Goal: Task Accomplishment & Management: Manage account settings

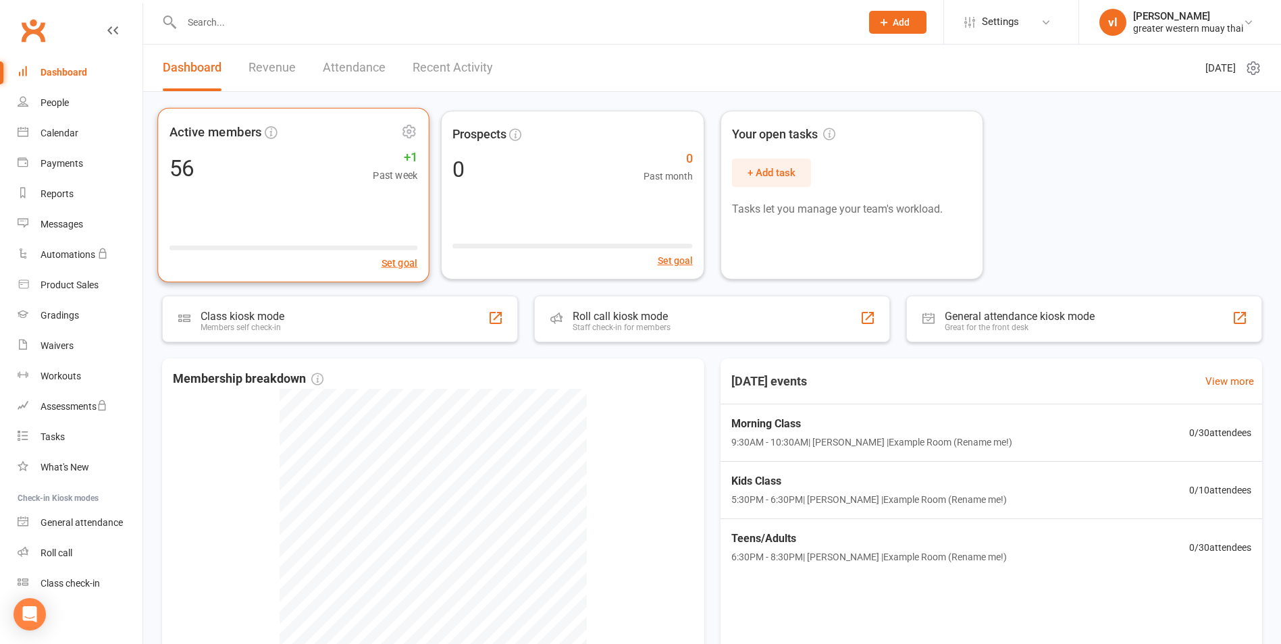
click at [273, 186] on div "Active members 56 +1 Past week Set goal" at bounding box center [293, 195] width 272 height 175
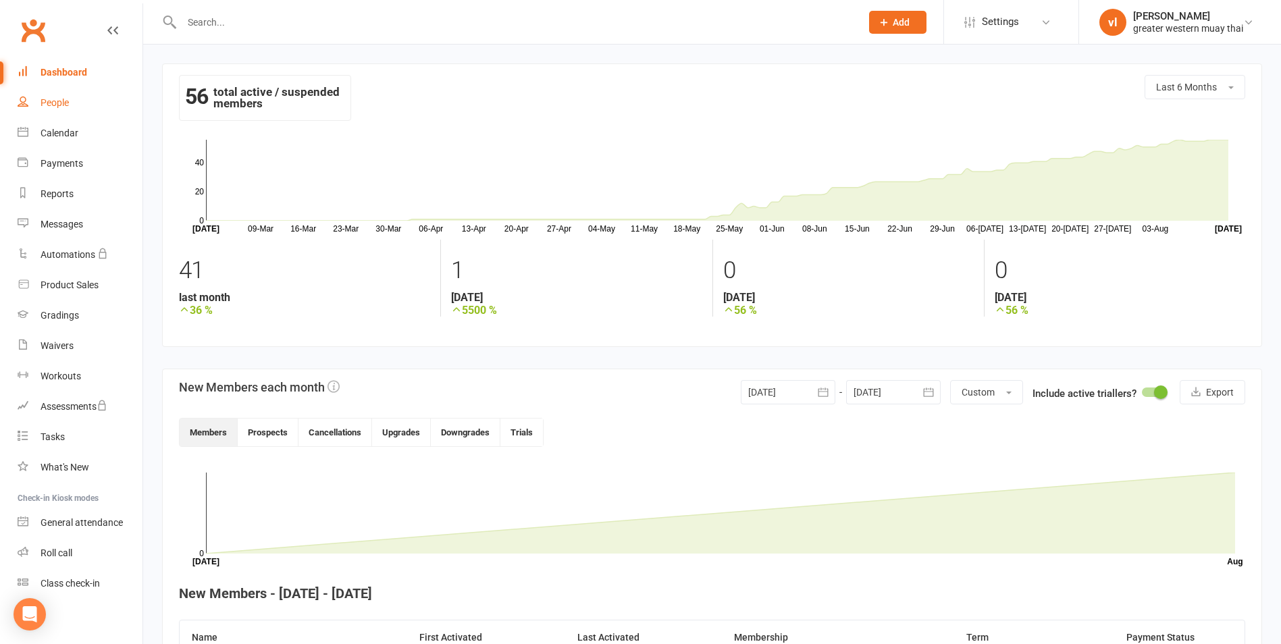
click at [62, 97] on link "People" at bounding box center [80, 103] width 125 height 30
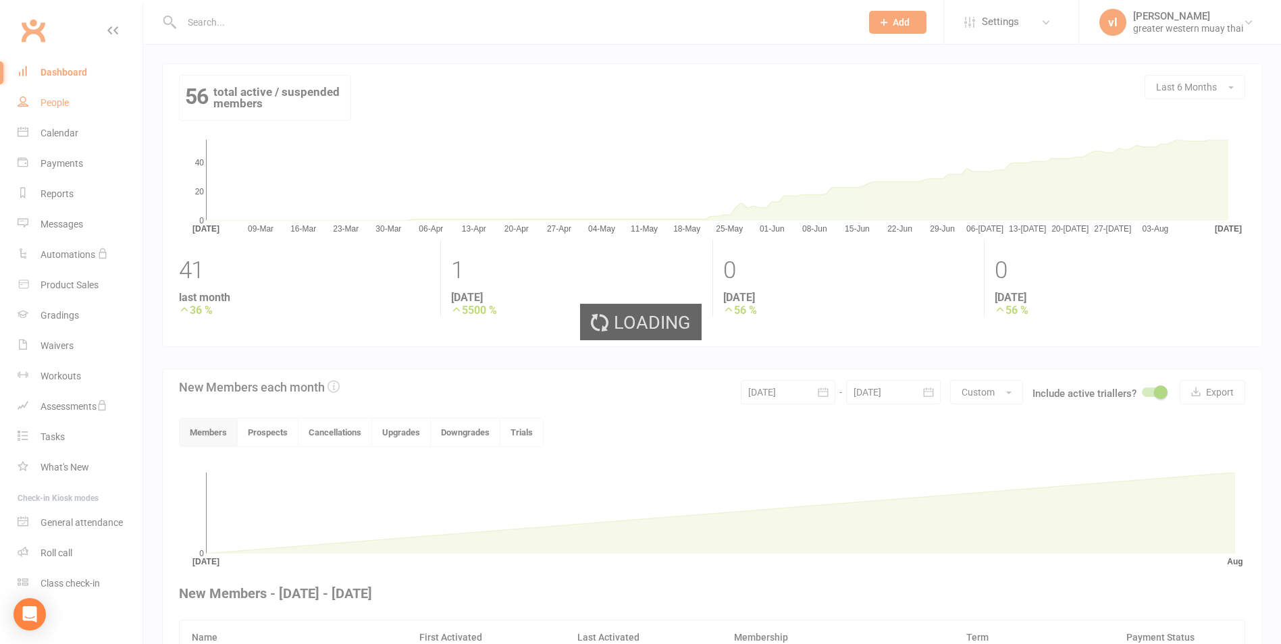
select select "25"
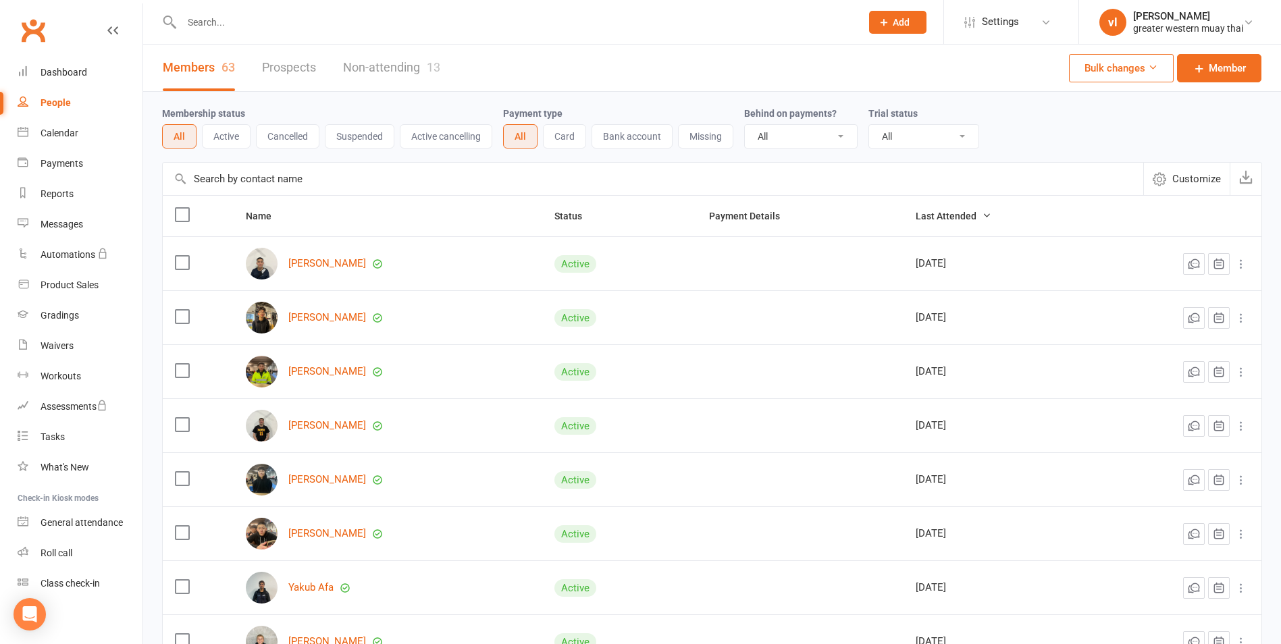
click at [259, 67] on div "Members 63 Prospects Non-attending 13" at bounding box center [301, 68] width 317 height 47
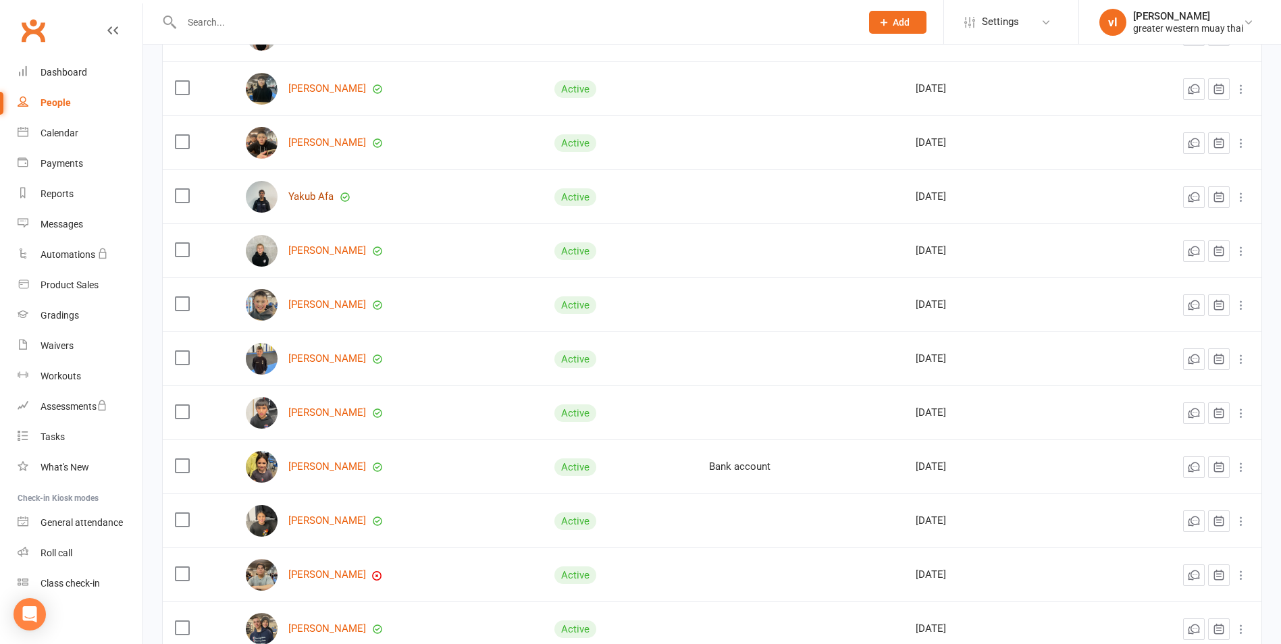
scroll to position [608, 0]
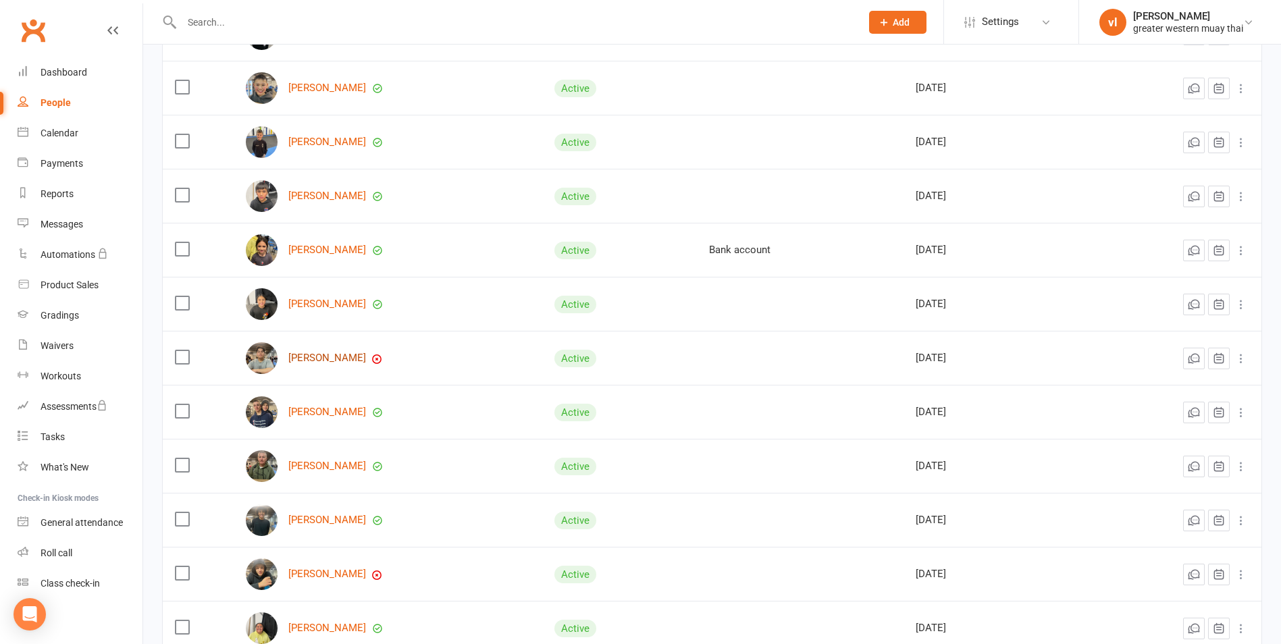
click at [318, 363] on link "[PERSON_NAME]" at bounding box center [327, 357] width 78 height 11
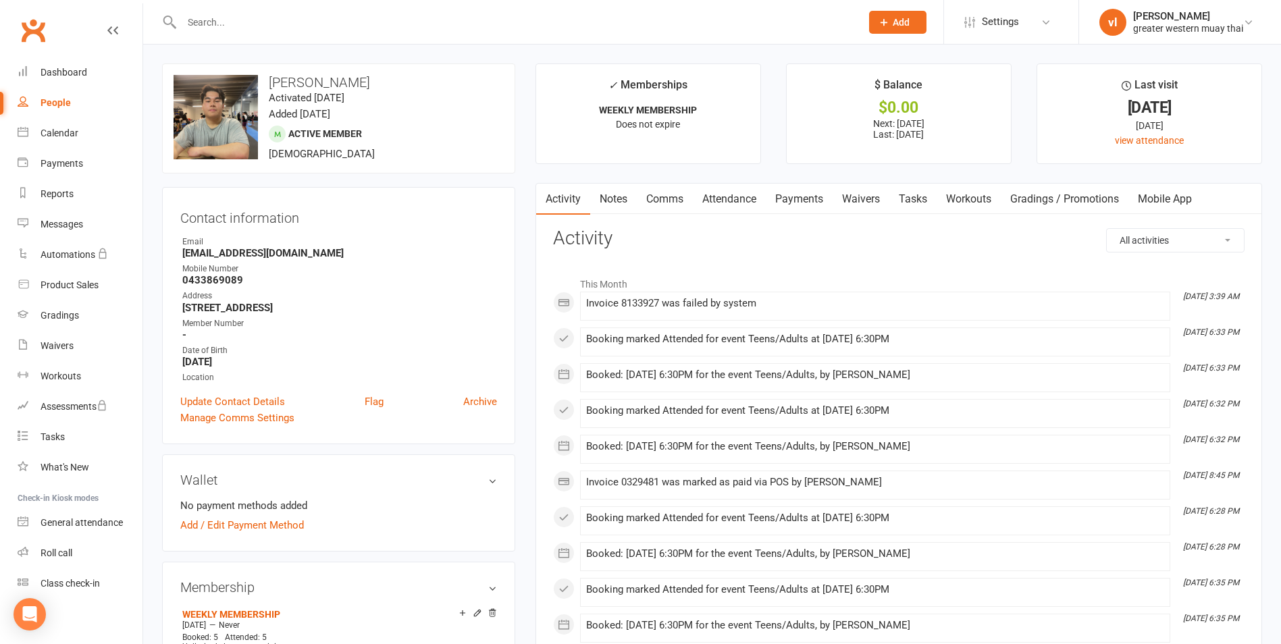
click at [804, 197] on link "Payments" at bounding box center [799, 199] width 67 height 31
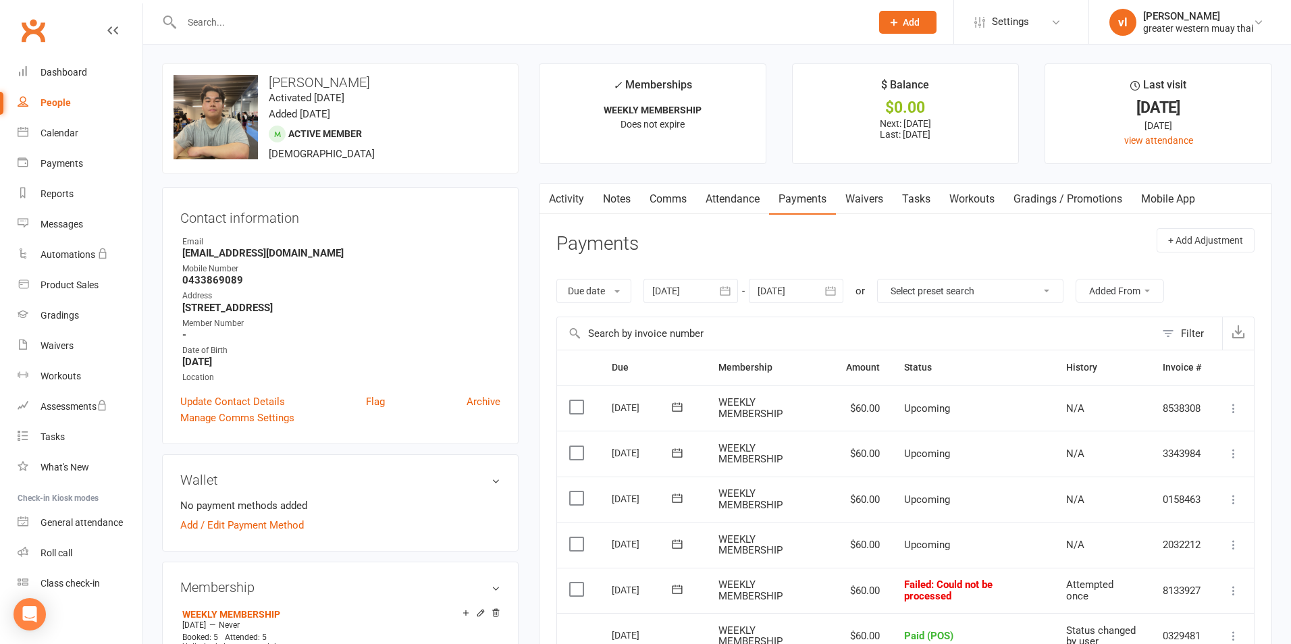
select select "25"
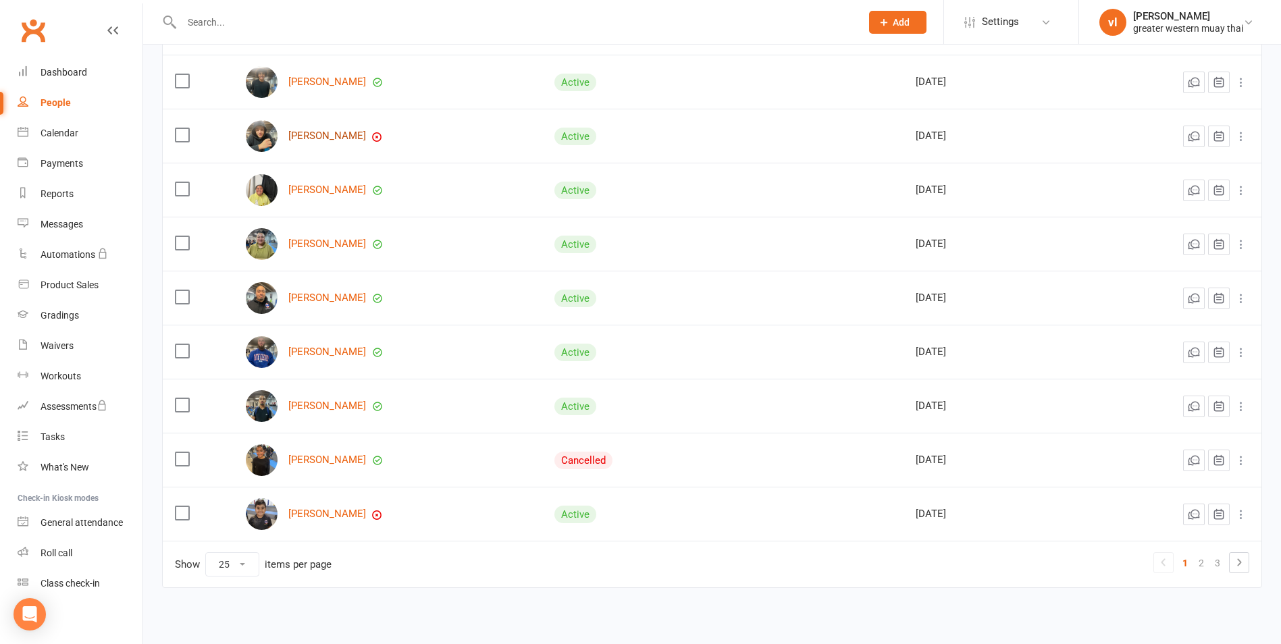
scroll to position [1063, 0]
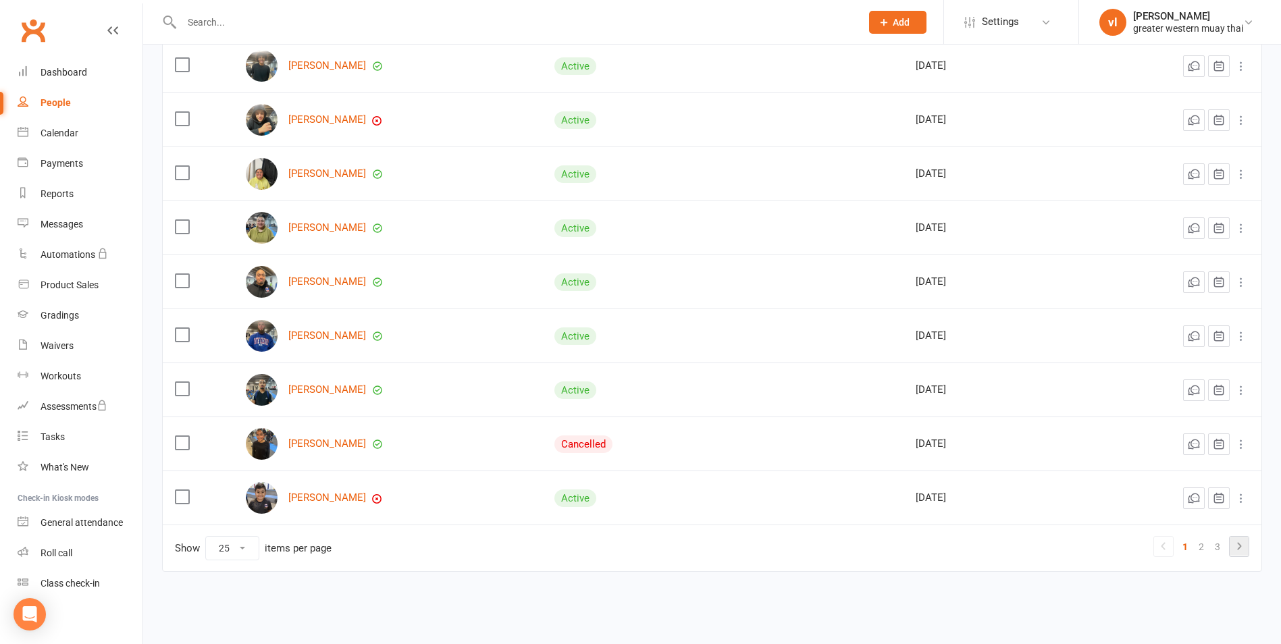
click at [1234, 548] on icon at bounding box center [1239, 546] width 16 height 16
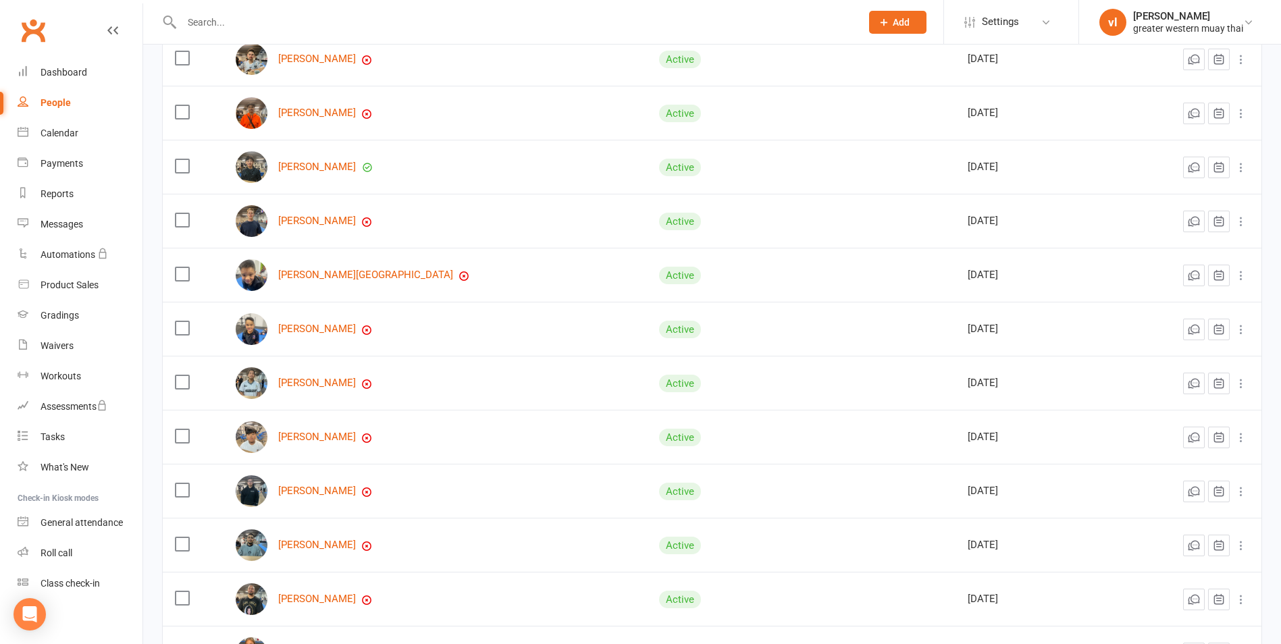
scroll to position [388, 0]
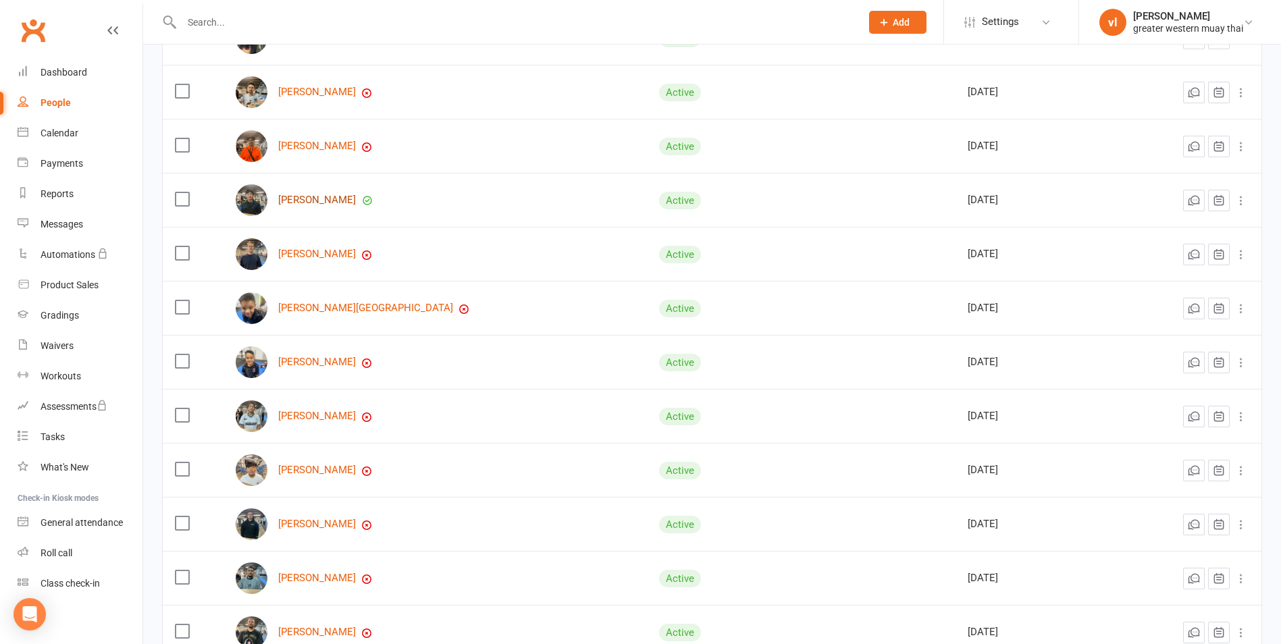
click at [309, 197] on link "[PERSON_NAME]" at bounding box center [317, 199] width 78 height 11
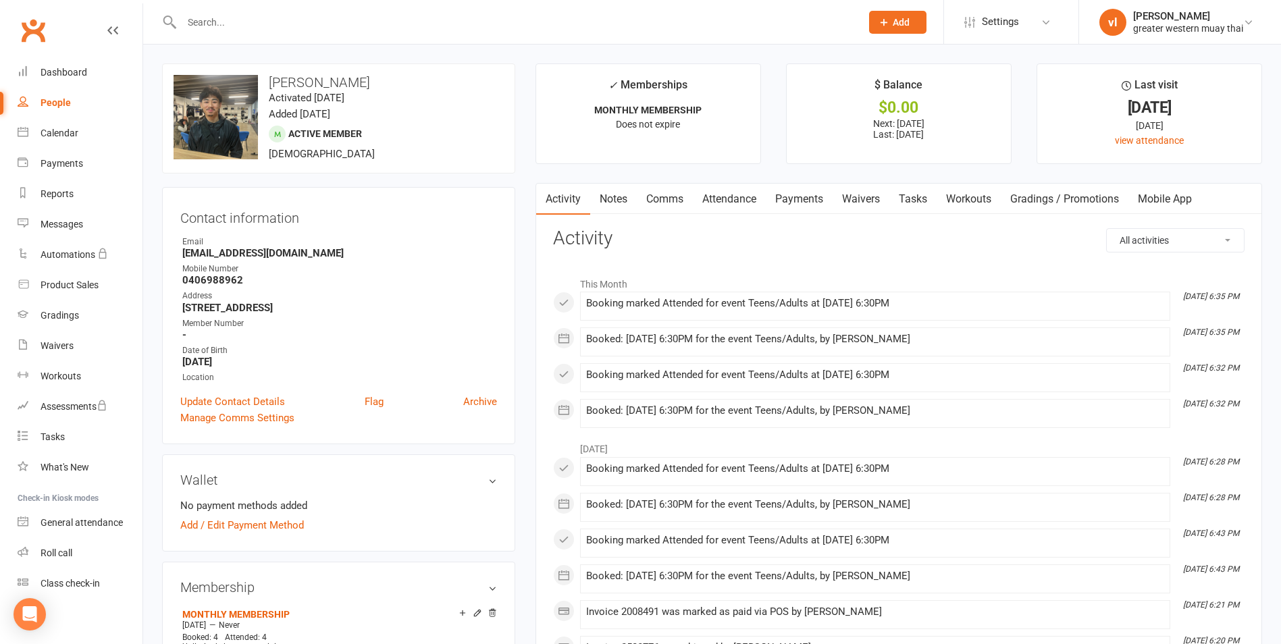
click at [812, 194] on link "Payments" at bounding box center [799, 199] width 67 height 31
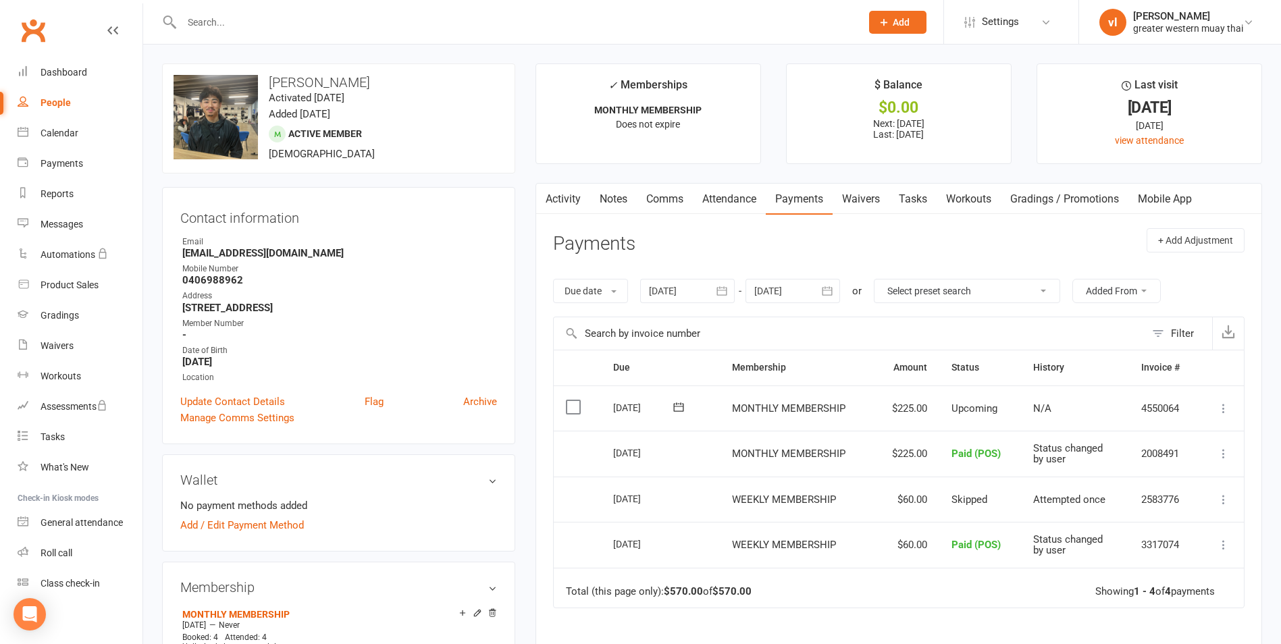
select select "25"
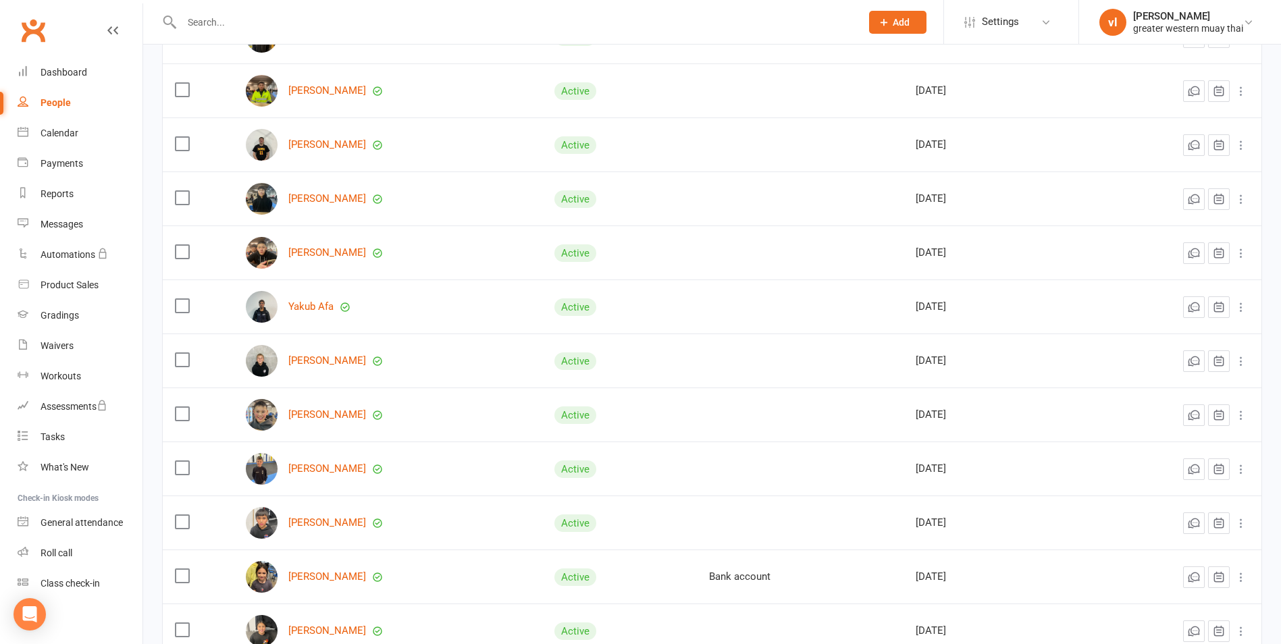
scroll to position [473, 0]
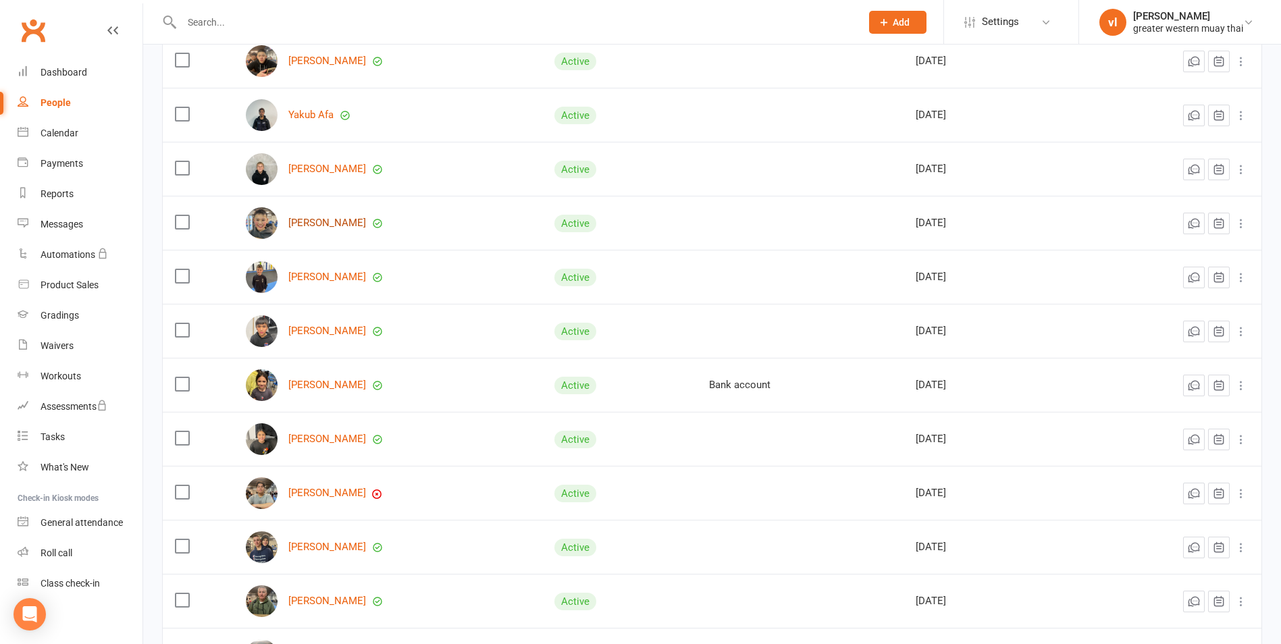
click at [304, 221] on link "[PERSON_NAME]" at bounding box center [327, 222] width 78 height 11
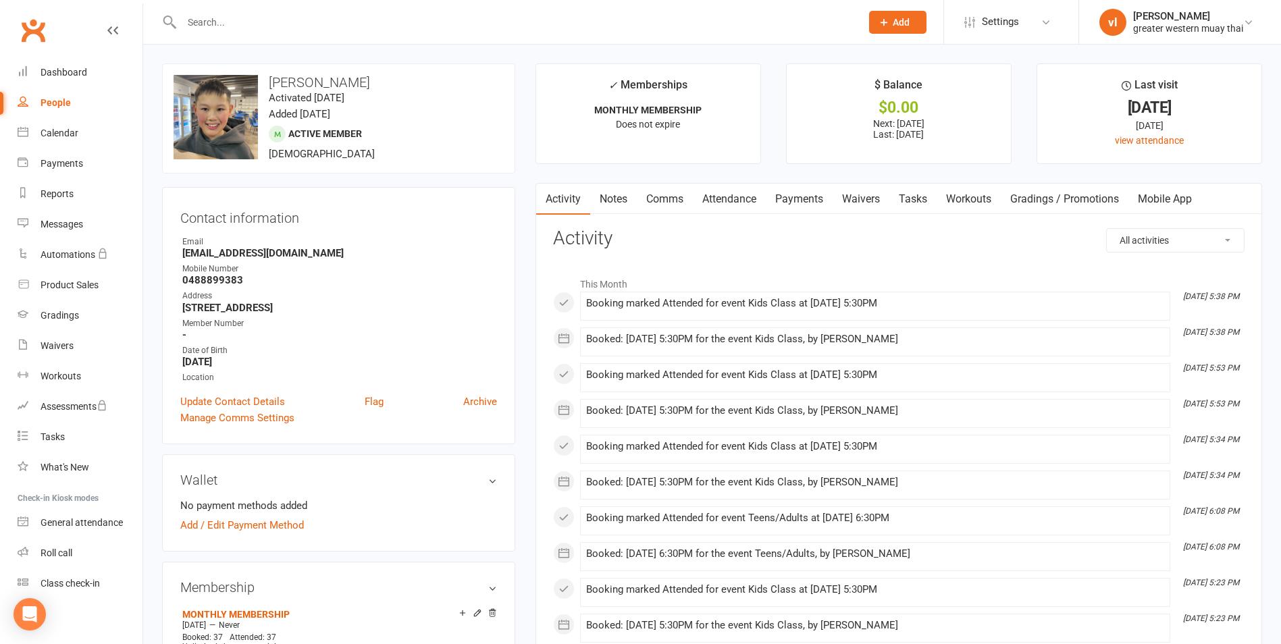
click at [800, 206] on link "Payments" at bounding box center [799, 199] width 67 height 31
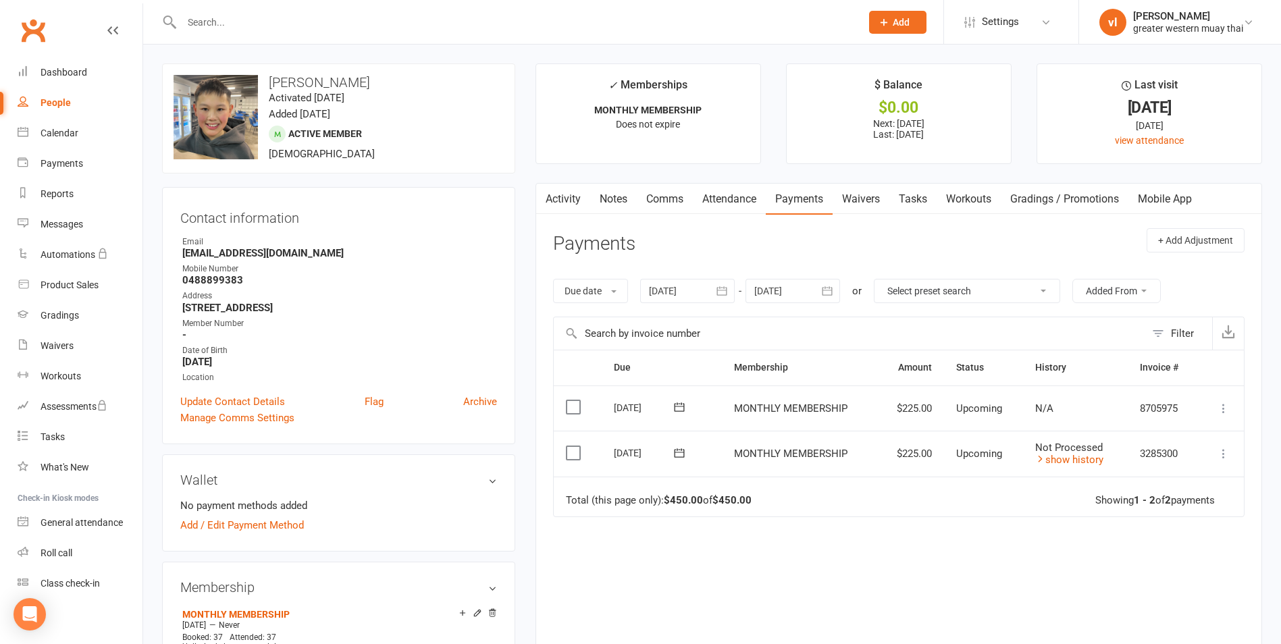
select select "25"
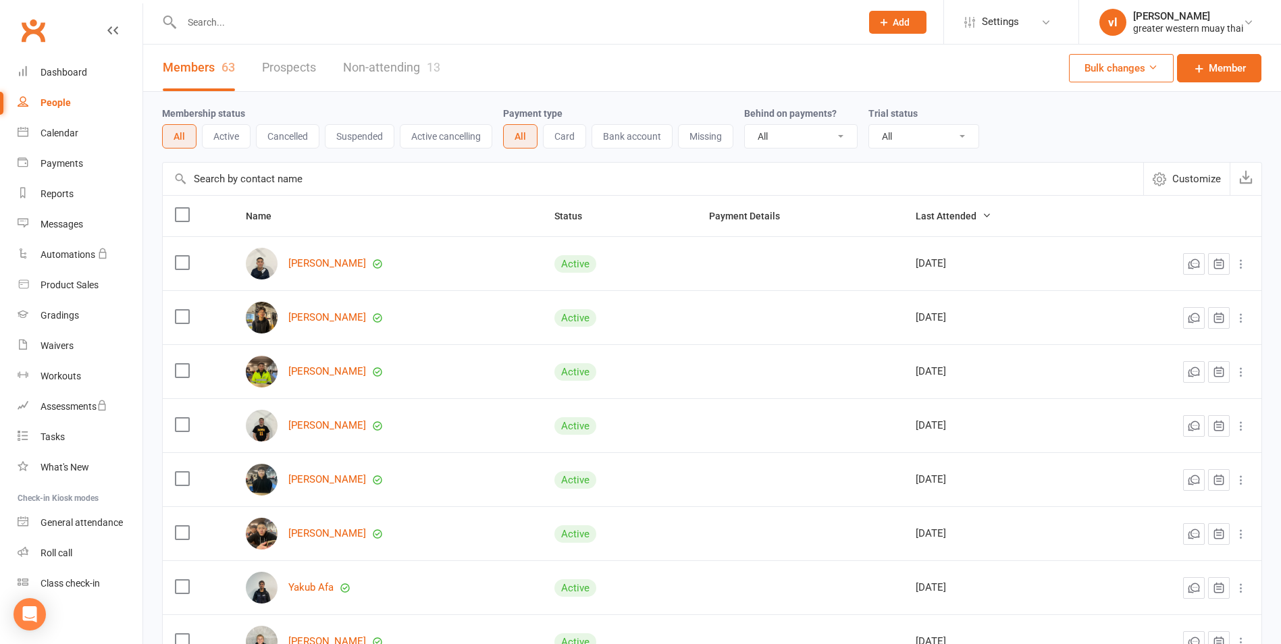
click at [793, 138] on select "All No Yes" at bounding box center [801, 136] width 112 height 23
select select "true"
click at [746, 126] on select "All No Yes" at bounding box center [801, 136] width 112 height 23
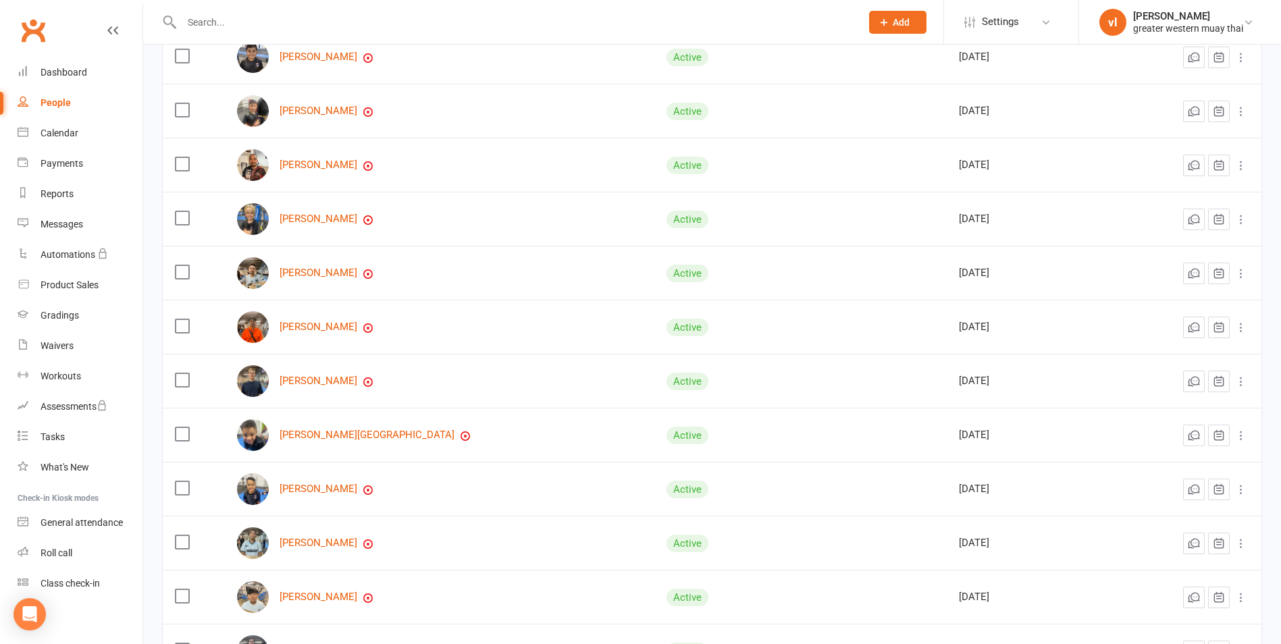
scroll to position [338, 0]
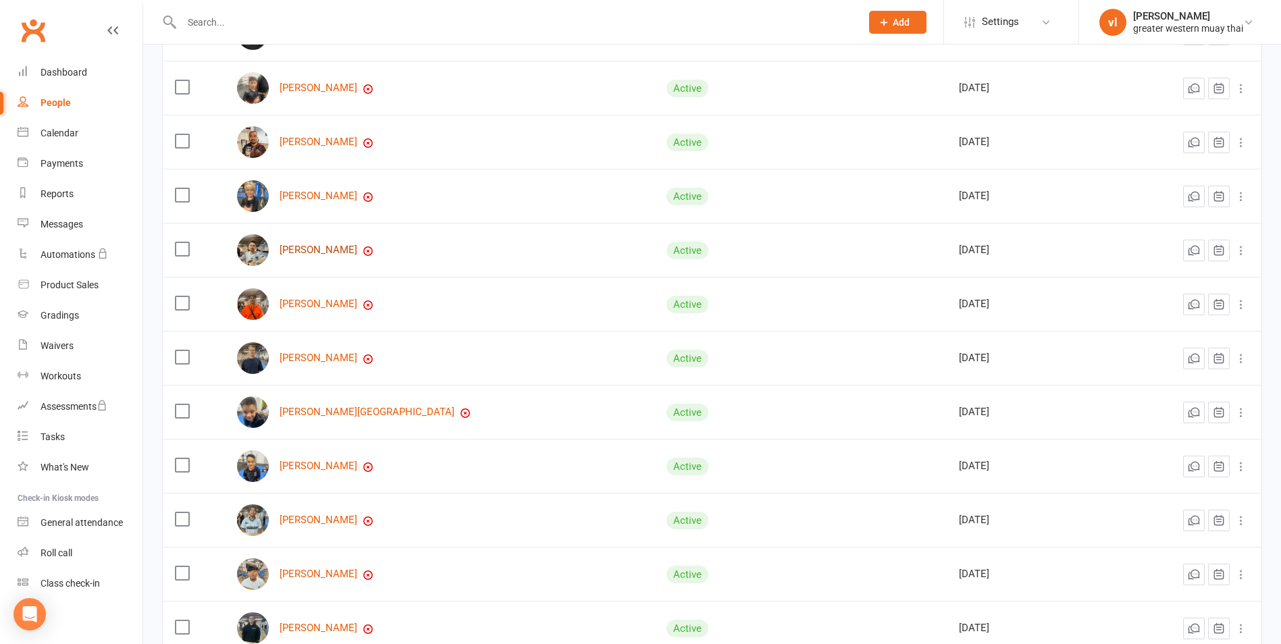
click at [323, 250] on link "[PERSON_NAME]" at bounding box center [319, 249] width 78 height 11
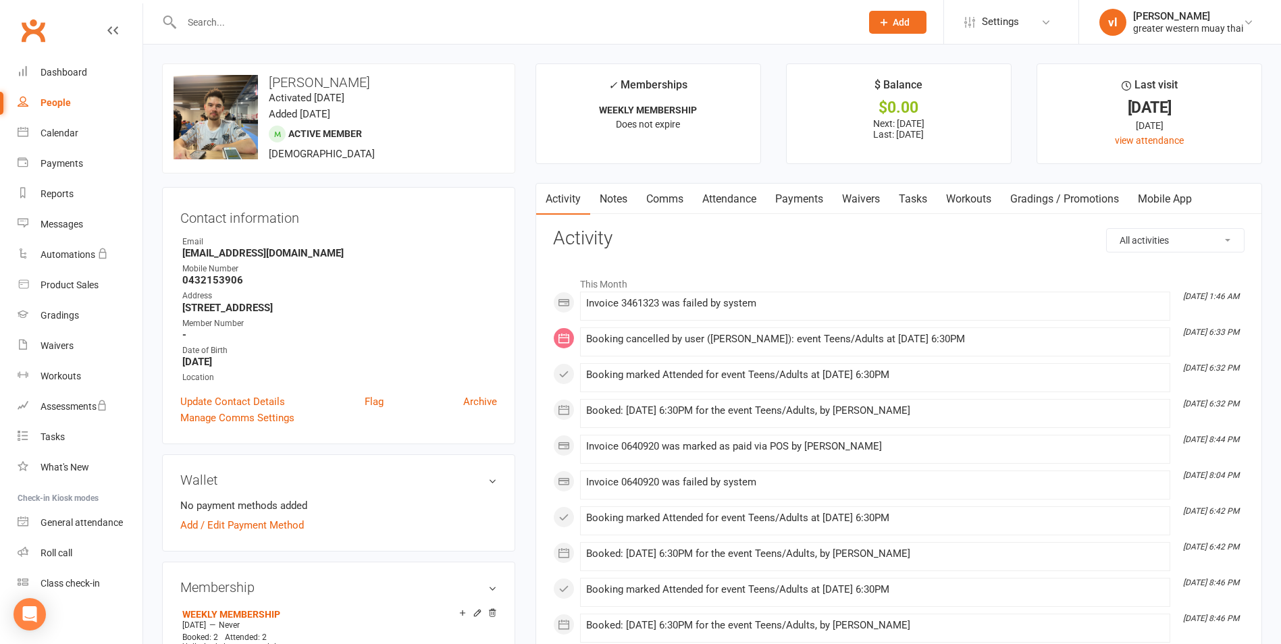
click at [786, 202] on link "Payments" at bounding box center [799, 199] width 67 height 31
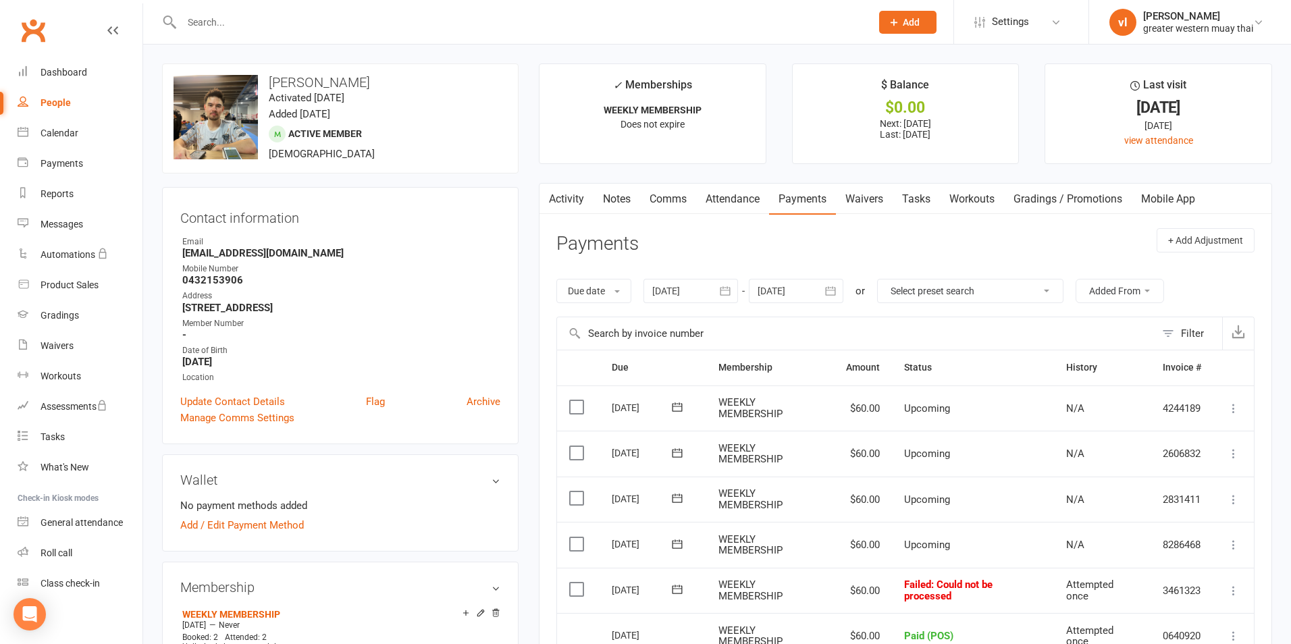
select select "true"
select select "25"
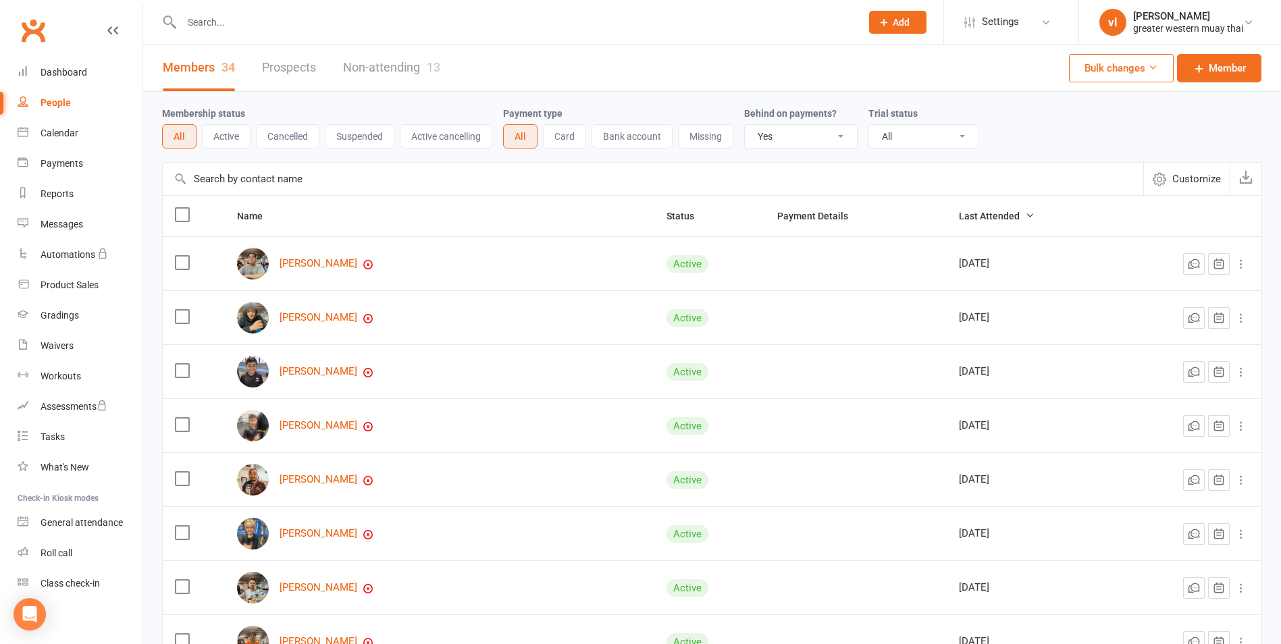
click at [824, 135] on select "All No Yes" at bounding box center [801, 136] width 112 height 23
select select
click at [746, 126] on select "All No Yes" at bounding box center [801, 136] width 112 height 23
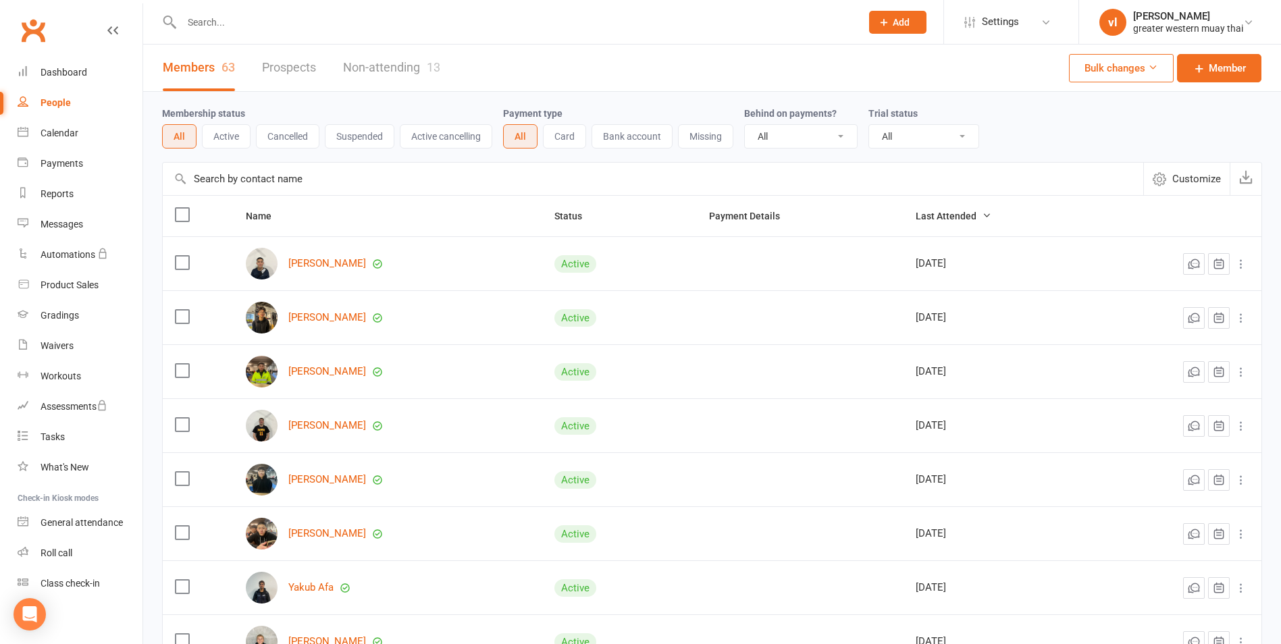
click at [417, 62] on link "Non-attending 13" at bounding box center [391, 68] width 97 height 47
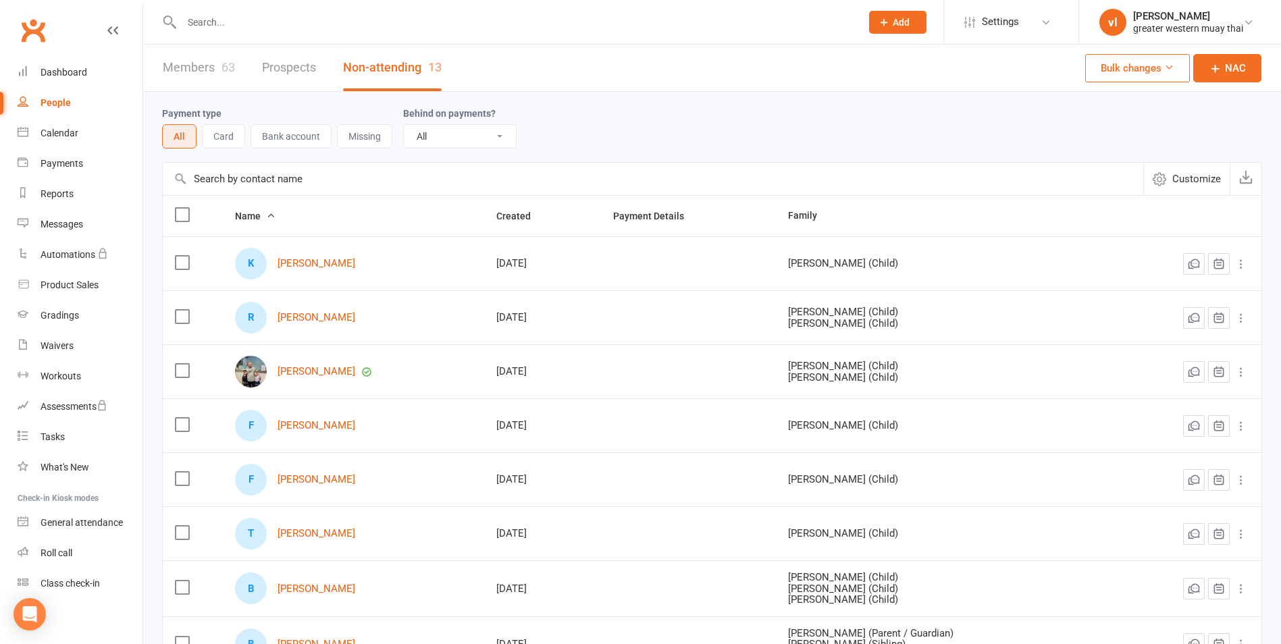
click at [211, 72] on link "Members 63" at bounding box center [199, 68] width 72 height 47
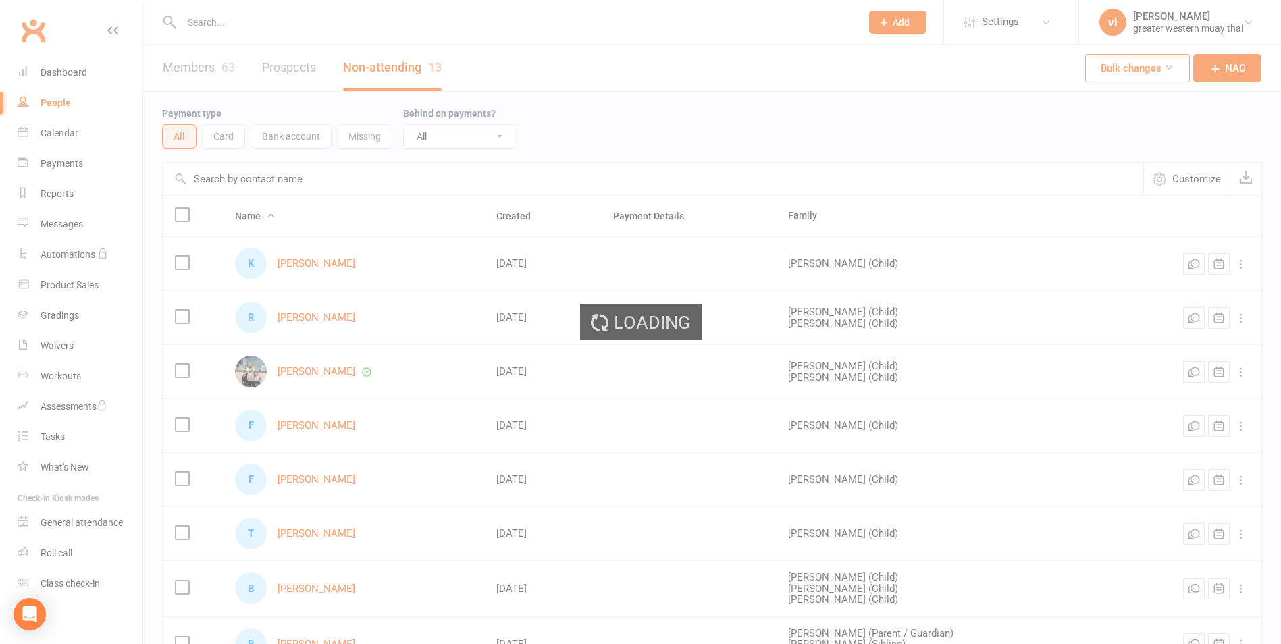
select select "25"
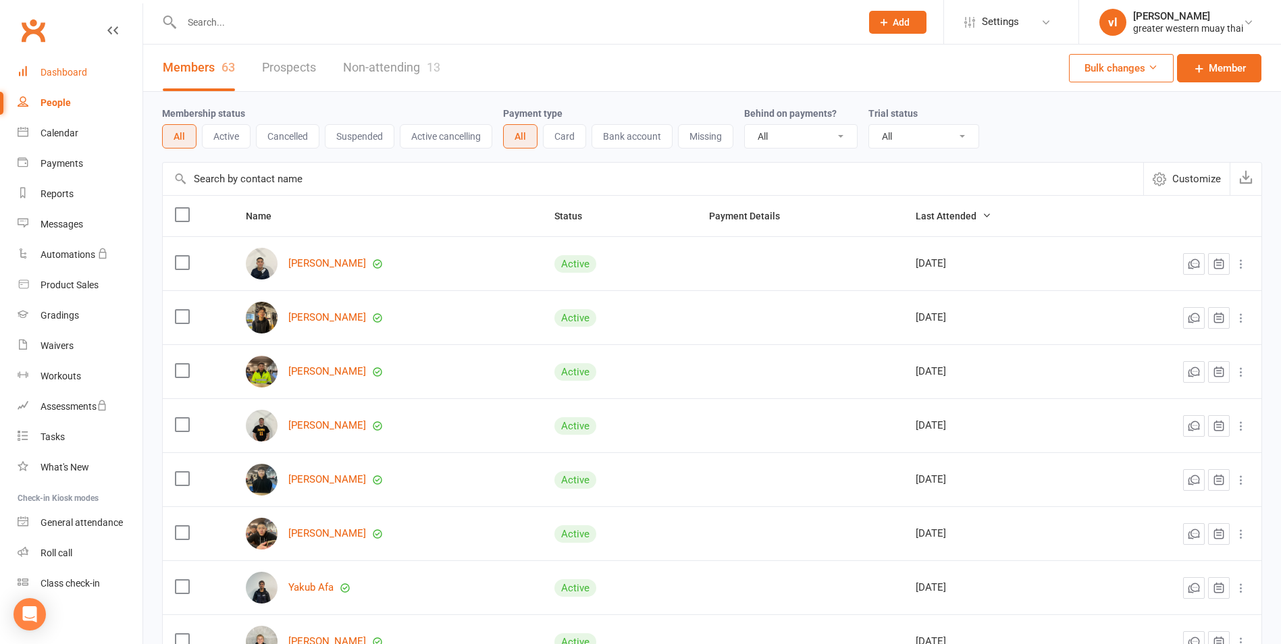
click at [59, 72] on div "Dashboard" at bounding box center [64, 72] width 47 height 11
